Goal: Entertainment & Leisure: Consume media (video, audio)

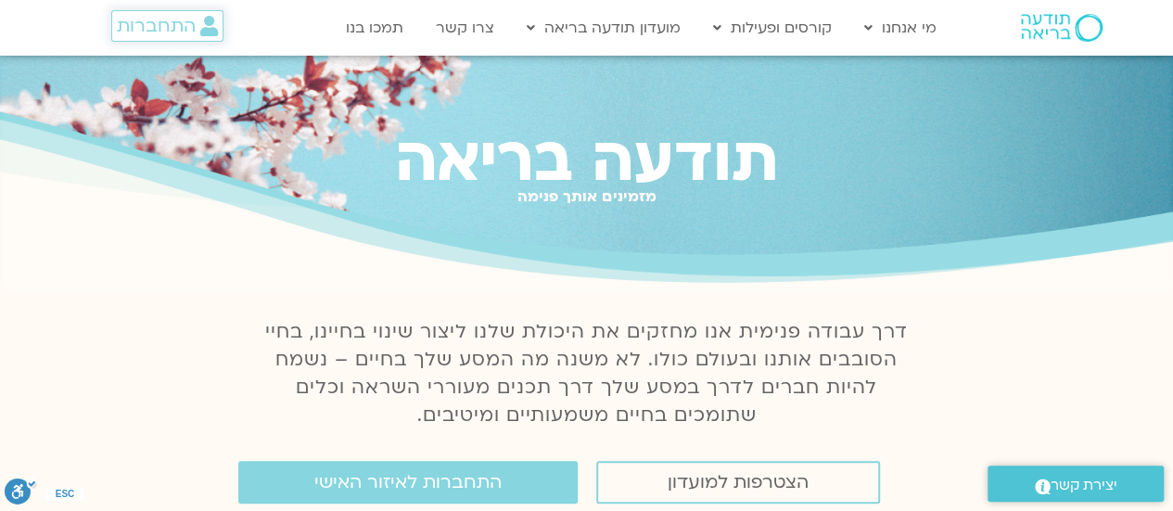
click at [141, 26] on span "התחברות" at bounding box center [156, 26] width 79 height 20
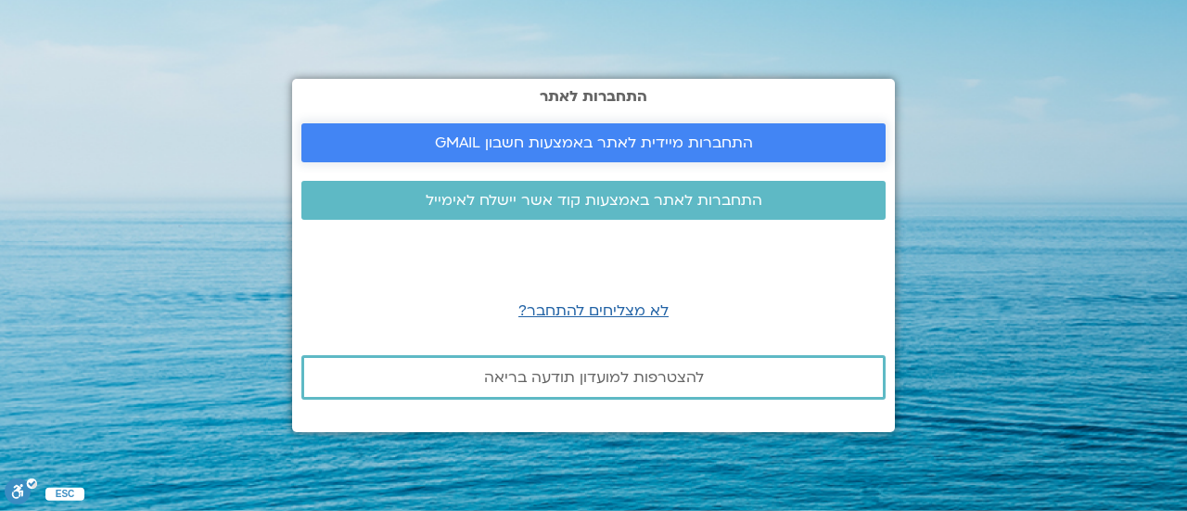
click at [520, 146] on span "התחברות מיידית לאתר באמצעות חשבון GMAIL" at bounding box center [594, 142] width 318 height 17
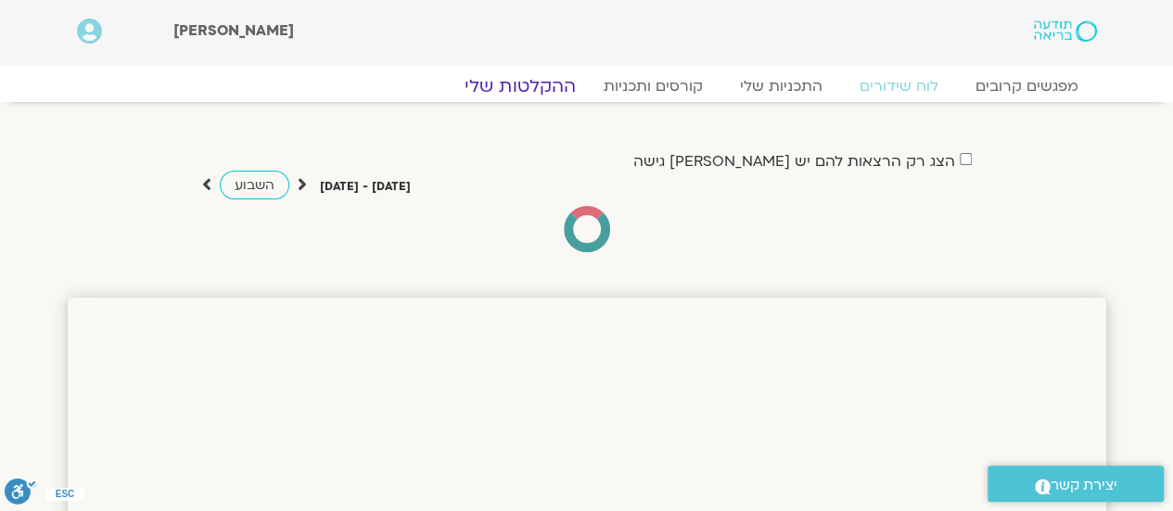
click at [543, 90] on link "ההקלטות שלי" at bounding box center [520, 86] width 156 height 22
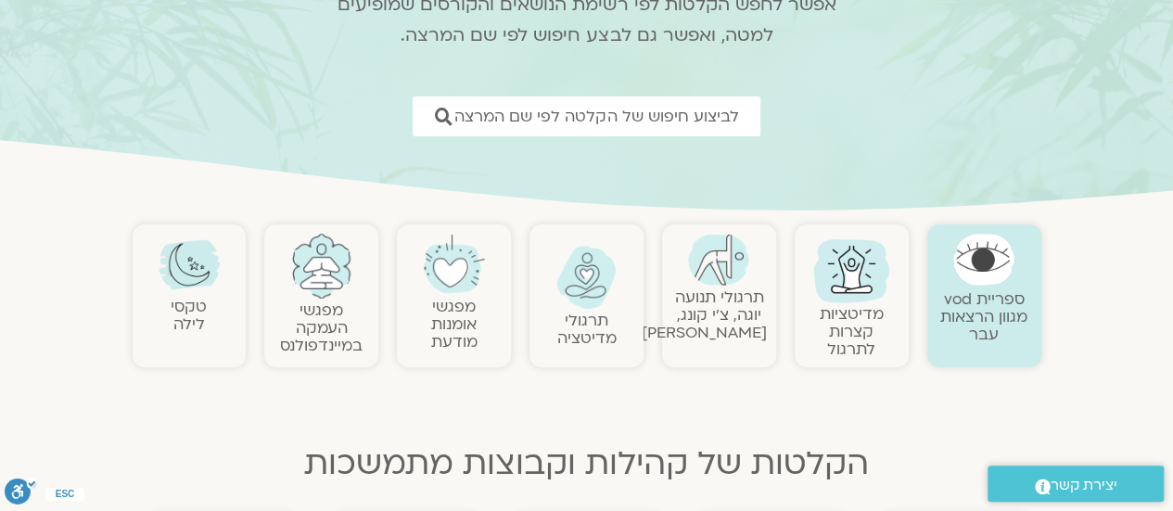
scroll to position [196, 0]
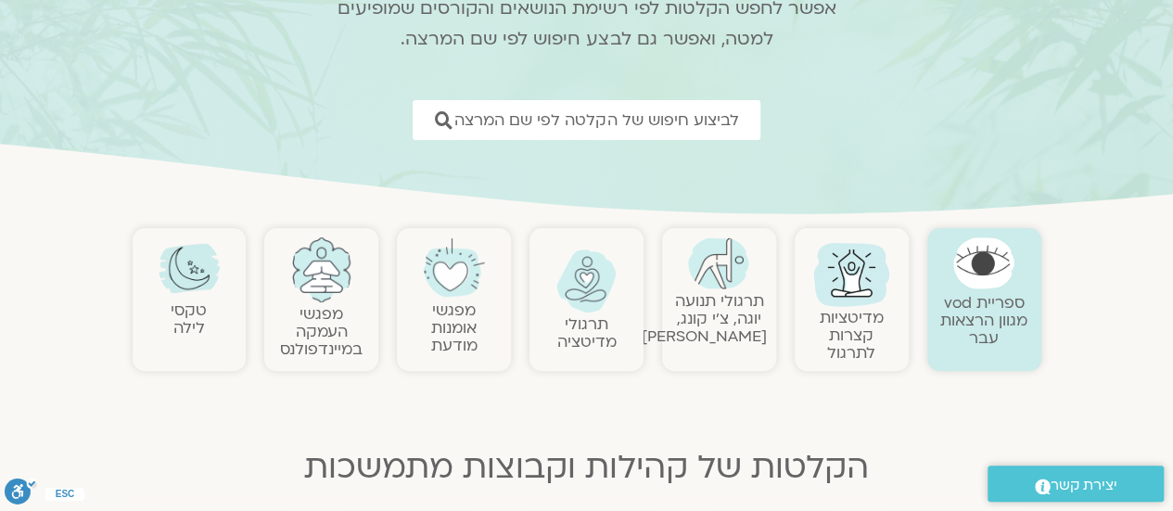
click at [575, 290] on img at bounding box center [586, 280] width 61 height 63
click at [579, 304] on img at bounding box center [586, 280] width 61 height 63
click at [585, 332] on link "תרגולי מדיטציה" at bounding box center [586, 332] width 59 height 39
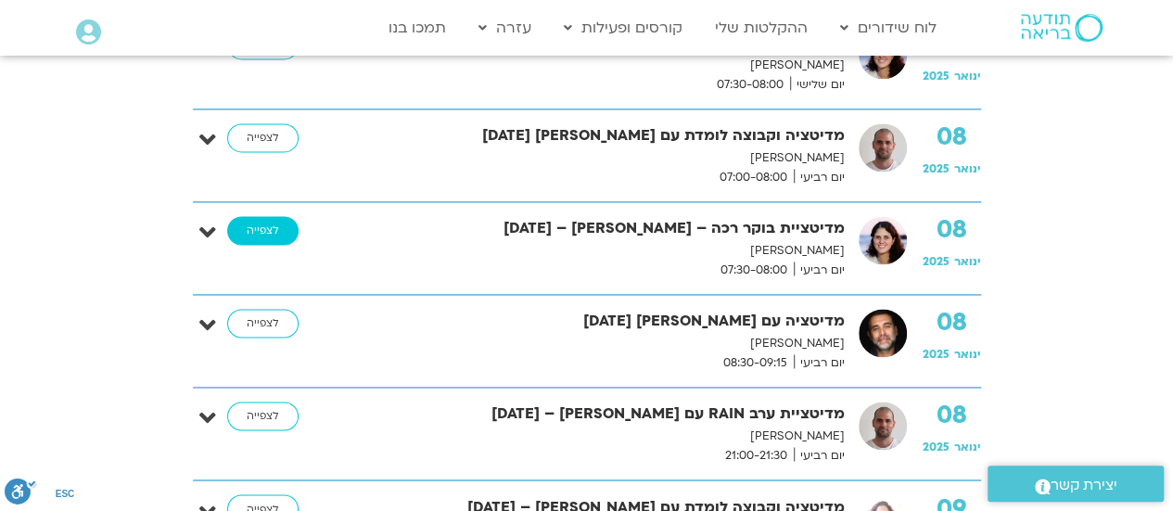
click at [262, 226] on link "לצפייה" at bounding box center [262, 231] width 71 height 30
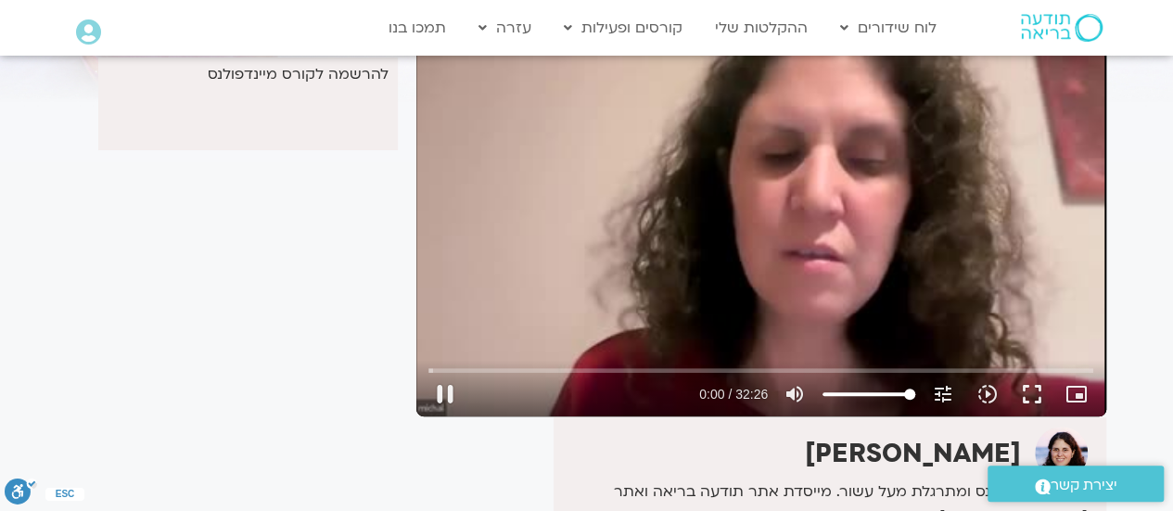
scroll to position [164, 0]
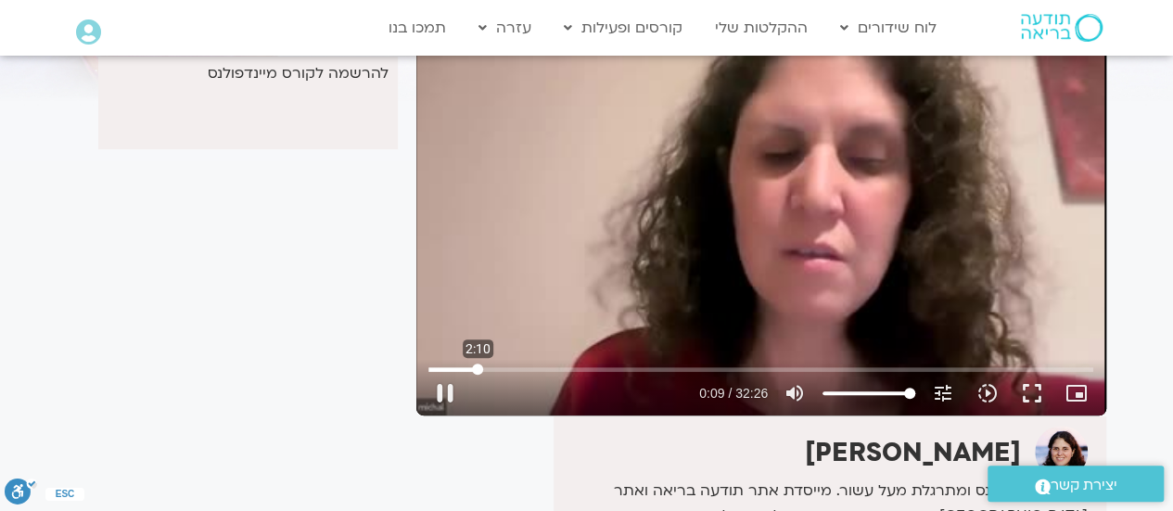
click at [478, 365] on input "Seek" at bounding box center [760, 368] width 665 height 11
click at [500, 366] on input "Seek" at bounding box center [760, 368] width 665 height 11
click at [489, 367] on input "Seek" at bounding box center [760, 368] width 665 height 11
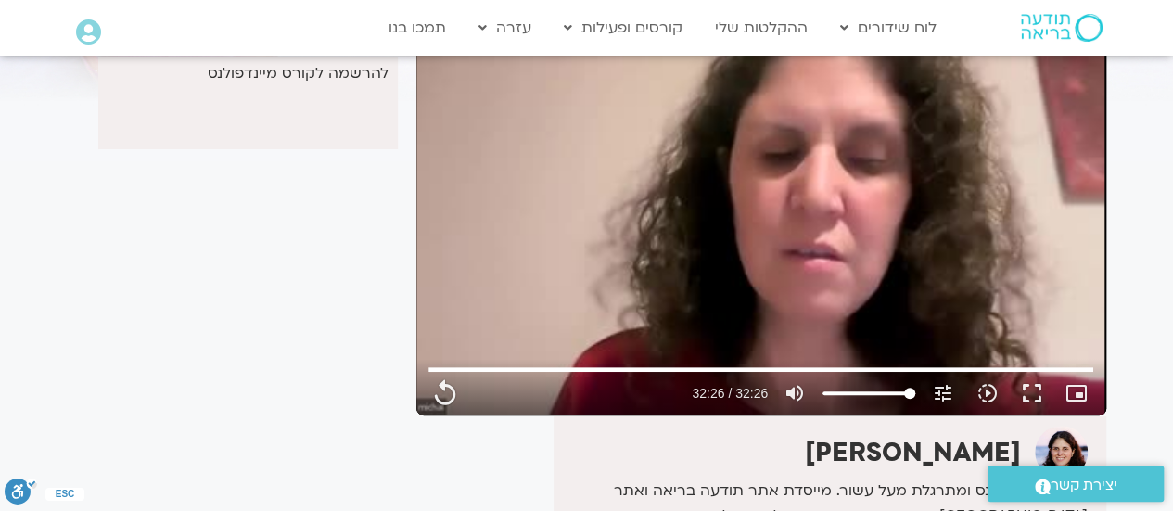
type input "1946.64"
